Goal: Task Accomplishment & Management: Check status

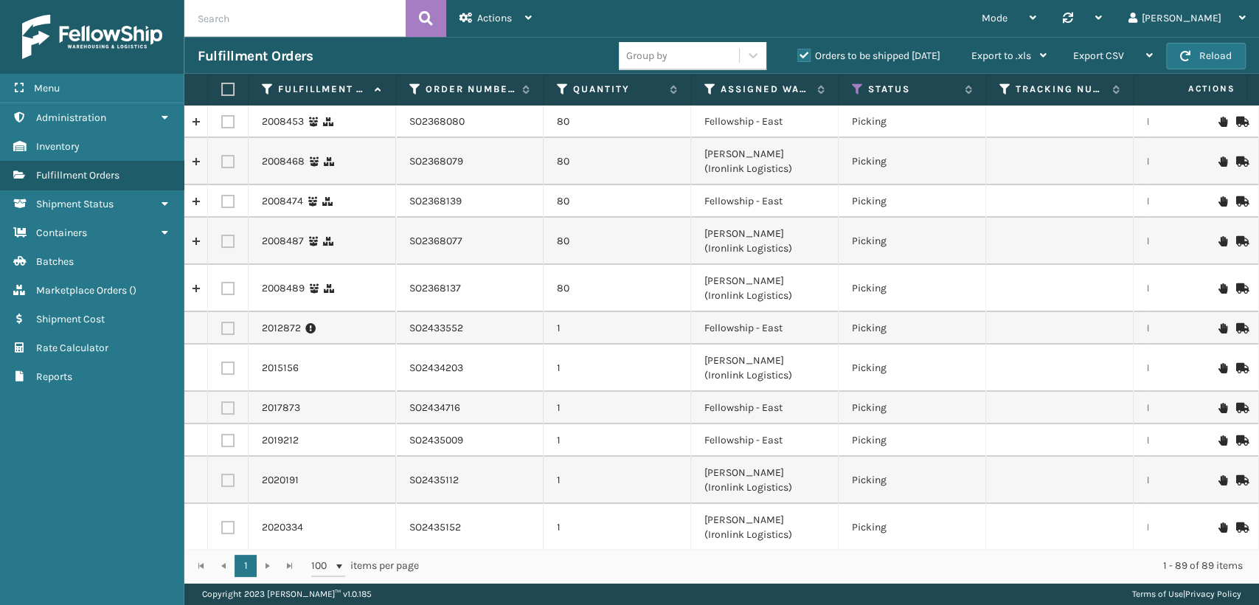
click at [298, 27] on input "text" at bounding box center [294, 18] width 221 height 37
paste input "SO2368139"
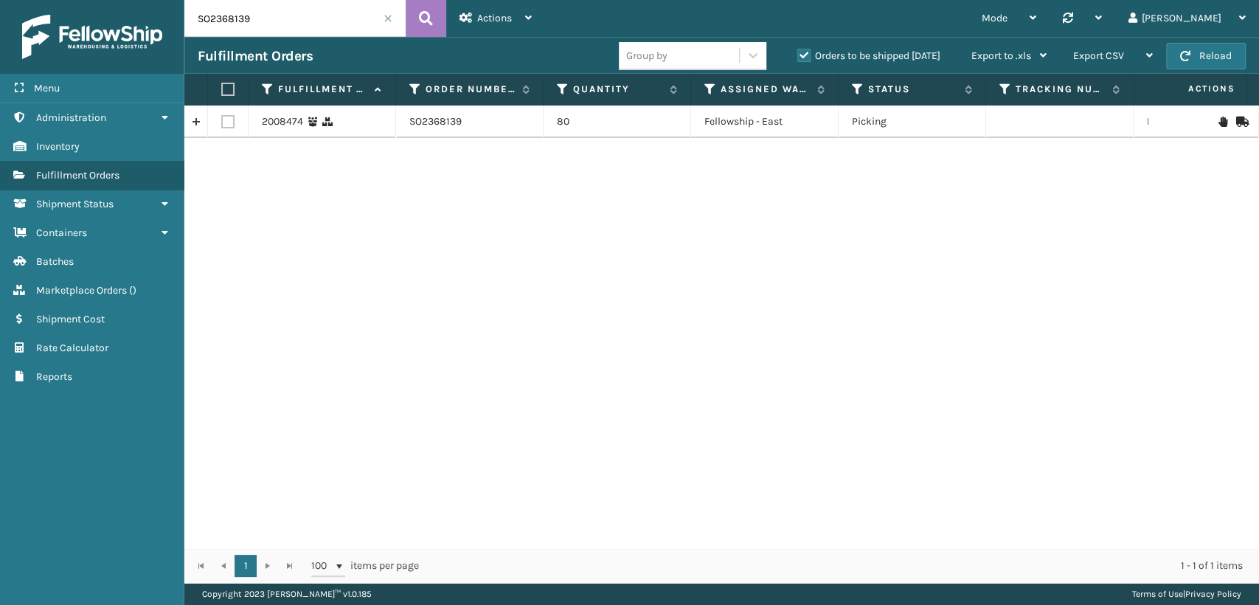
drag, startPoint x: 265, startPoint y: 25, endPoint x: 38, endPoint y: 5, distance: 227.2
click at [29, 0] on div "Menu Administration Inventory Fulfillment Orders Shipment Status Containers Bat…" at bounding box center [629, 0] width 1259 height 0
paste input "40"
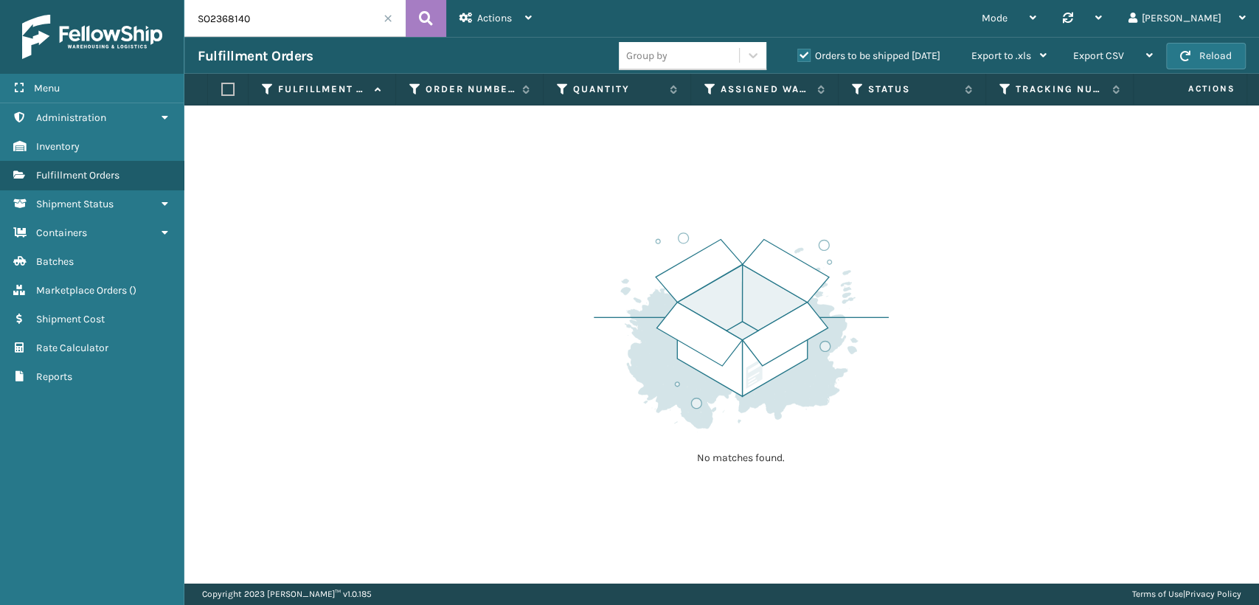
click at [807, 55] on label "Orders to be shipped [DATE]" at bounding box center [868, 55] width 143 height 13
click at [798, 55] on input "Orders to be shipped [DATE]" at bounding box center [797, 52] width 1 height 10
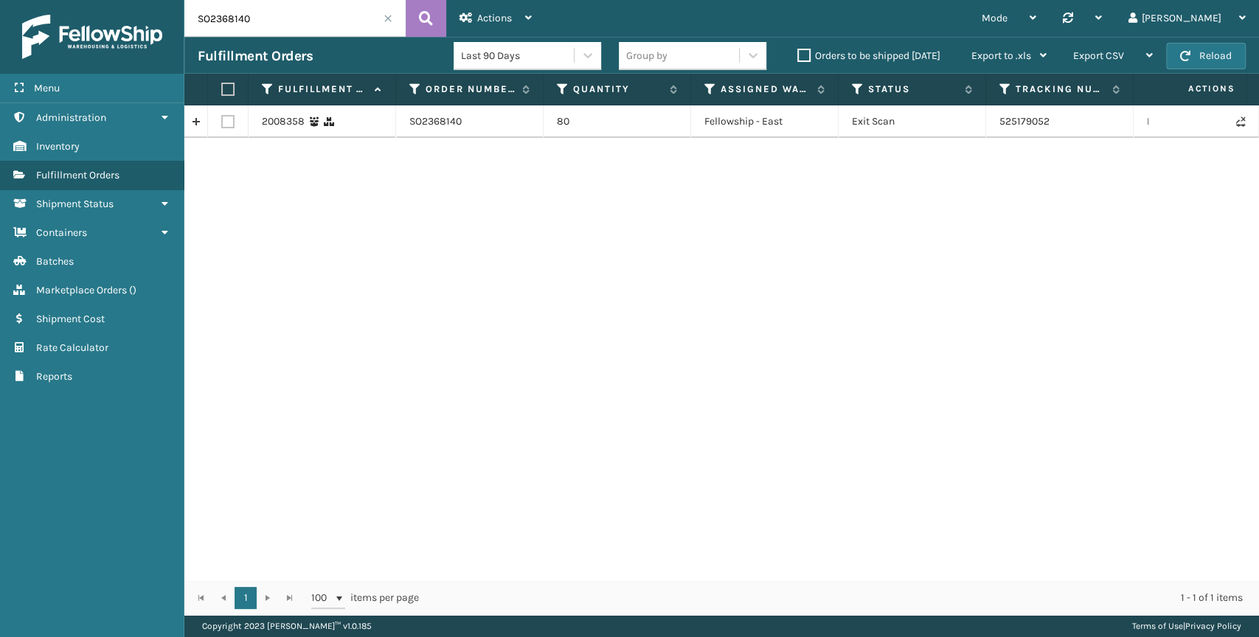
click at [1018, 128] on td "525179052" at bounding box center [1059, 121] width 147 height 32
copy td "525179052"
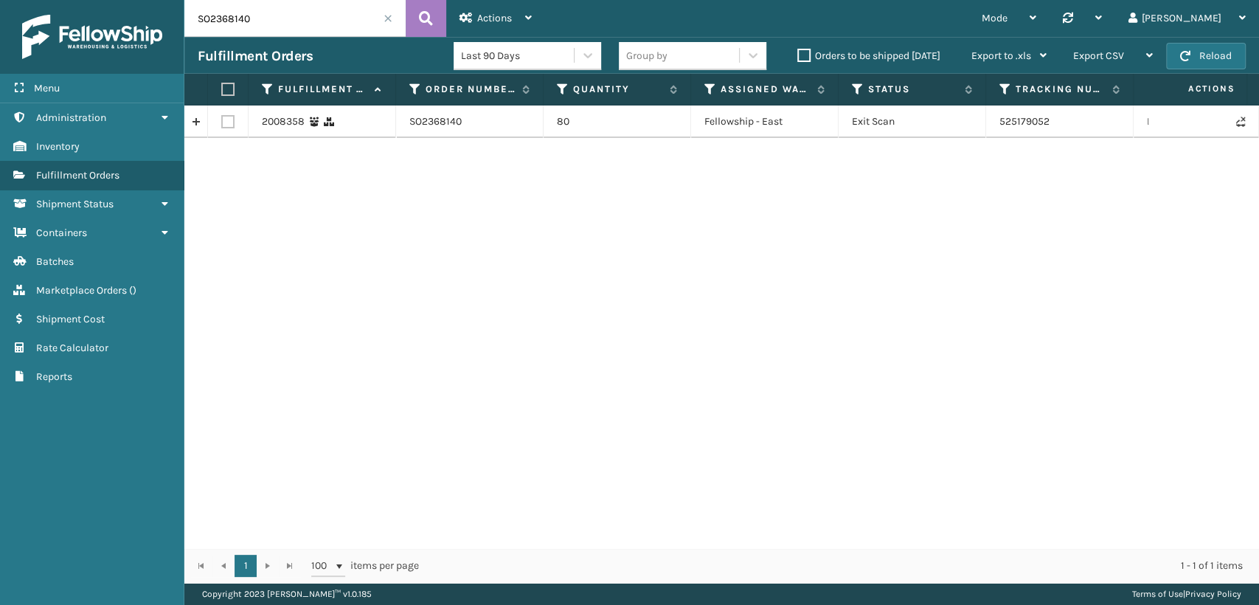
drag, startPoint x: 289, startPoint y: 19, endPoint x: 0, endPoint y: 15, distance: 289.1
click at [0, 0] on div "Menu Administration Inventory Fulfillment Orders Shipment Status Containers Bat…" at bounding box center [629, 0] width 1259 height 0
paste input "077"
drag, startPoint x: 275, startPoint y: 21, endPoint x: 0, endPoint y: 4, distance: 275.5
click at [0, 0] on div "Menu Administration Inventory Fulfillment Orders Shipment Status Containers Bat…" at bounding box center [629, 0] width 1259 height 0
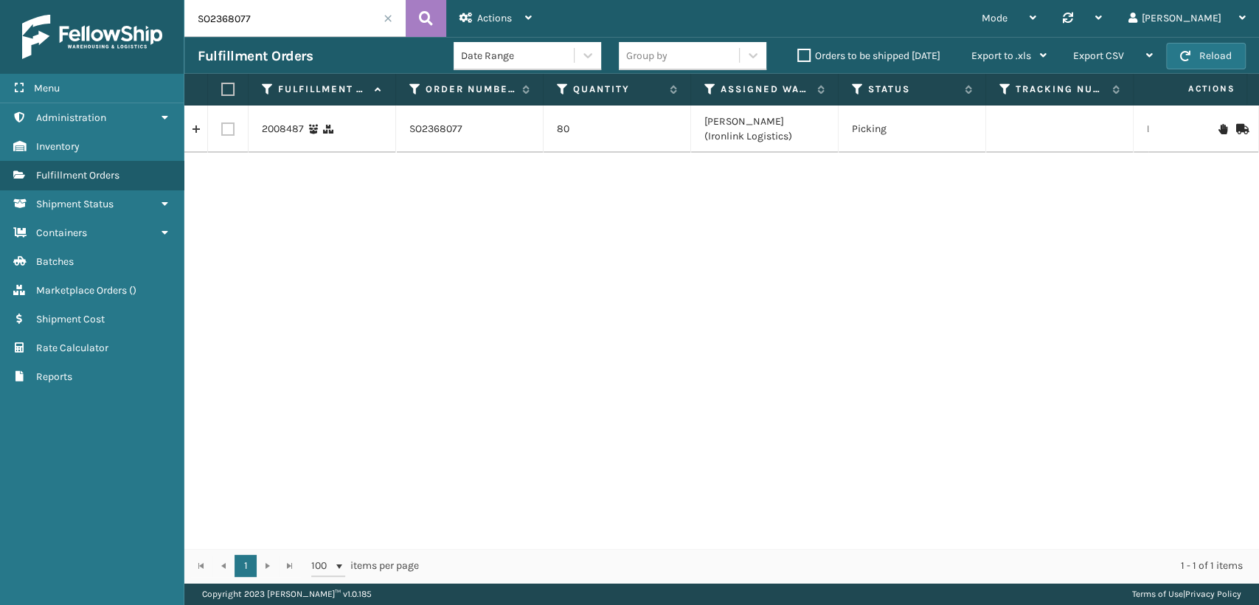
paste input "9"
drag, startPoint x: 281, startPoint y: 13, endPoint x: 0, endPoint y: 28, distance: 281.3
click at [0, 0] on div "Menu Administration Inventory Fulfillment Orders Shipment Status Containers Bat…" at bounding box center [629, 0] width 1259 height 0
paste input "137"
type input "SO2368137"
